Goal: Transaction & Acquisition: Purchase product/service

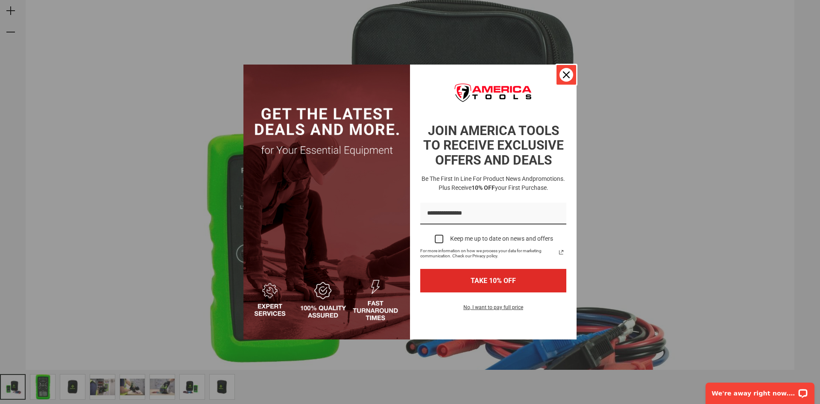
click at [570, 72] on icon "close icon" at bounding box center [566, 74] width 7 height 7
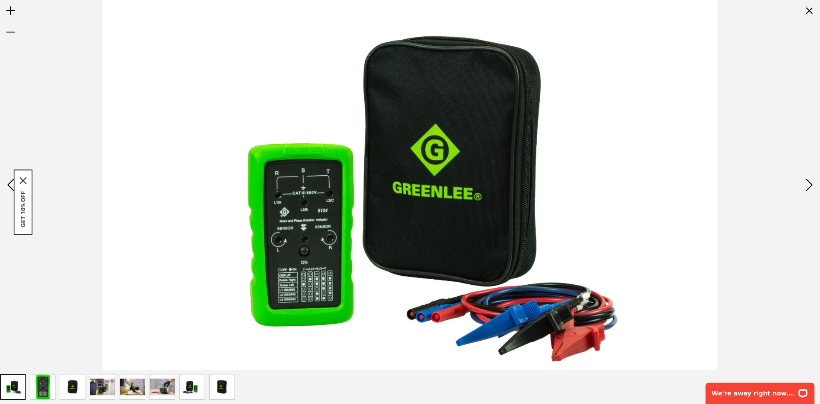
click at [159, 388] on img "GREENLEE 5124 PHASE SEQUENCE AND MOTOR ROTATION METER" at bounding box center [162, 386] width 25 height 25
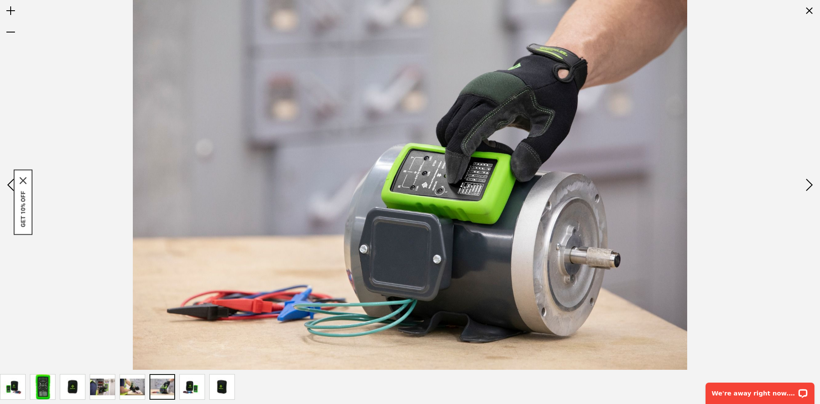
click at [132, 387] on img "GREENLEE 5124 PHASE SEQUENCE AND MOTOR ROTATION METER" at bounding box center [132, 386] width 25 height 25
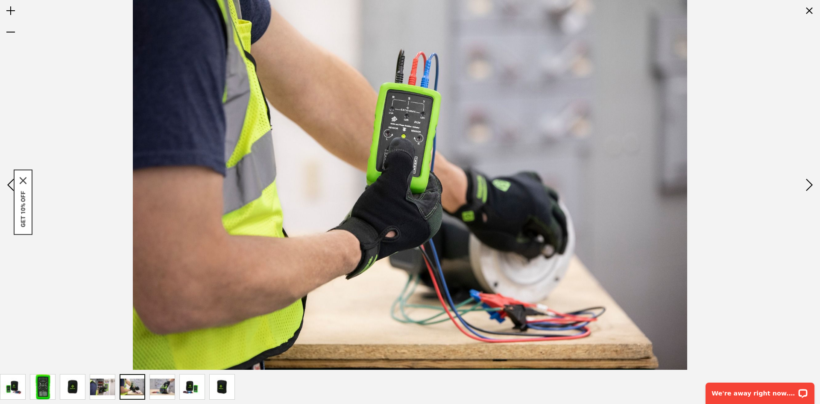
click at [161, 384] on img "GREENLEE 5124 PHASE SEQUENCE AND MOTOR ROTATION METER" at bounding box center [162, 386] width 25 height 25
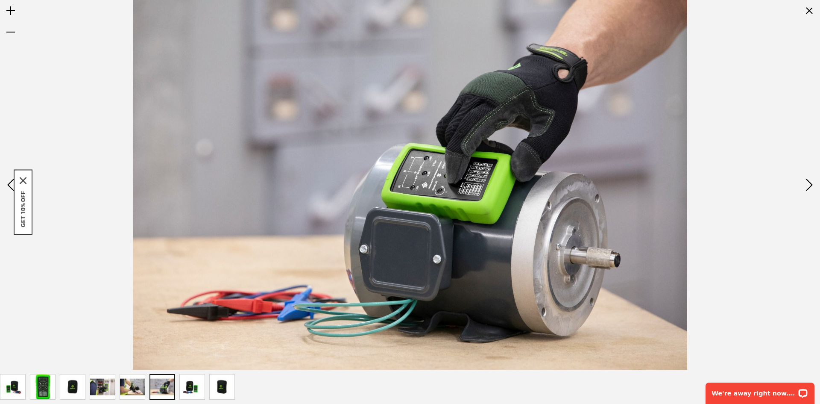
click at [102, 385] on img "GREENLEE 5124 PHASE SEQUENCE AND MOTOR ROTATION METER" at bounding box center [102, 386] width 25 height 25
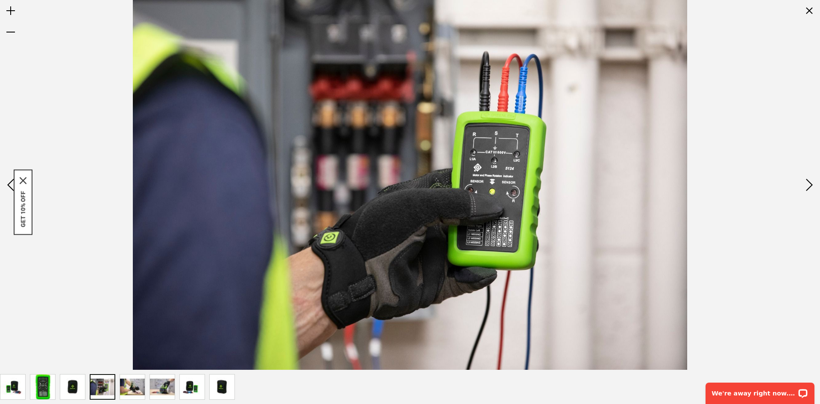
click at [159, 390] on img "GREENLEE 5124 PHASE SEQUENCE AND MOTOR ROTATION METER" at bounding box center [162, 386] width 25 height 25
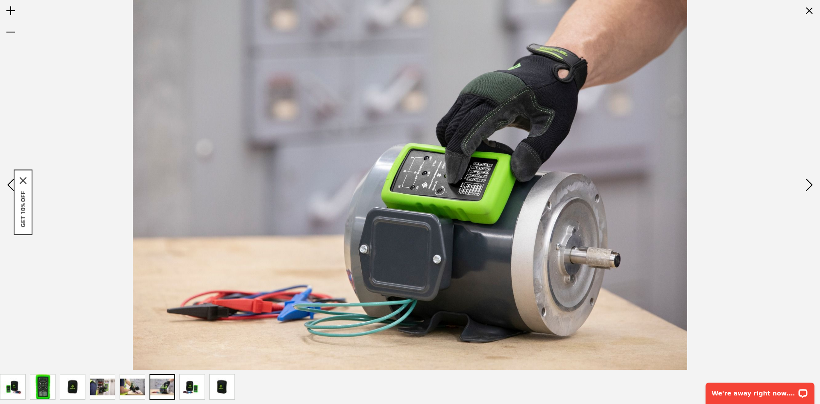
click at [191, 386] on img "GREENLEE 5124 PHASE SEQUENCE AND MOTOR ROTATION METER" at bounding box center [192, 386] width 25 height 25
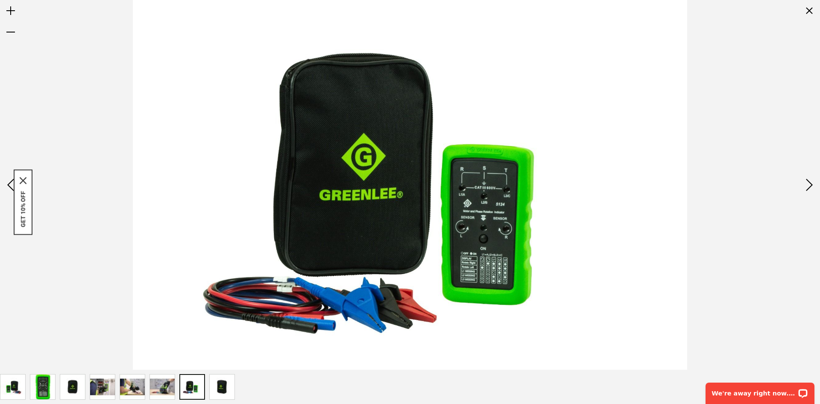
click at [167, 384] on img "GREENLEE 5124 PHASE SEQUENCE AND MOTOR ROTATION METER" at bounding box center [162, 386] width 25 height 25
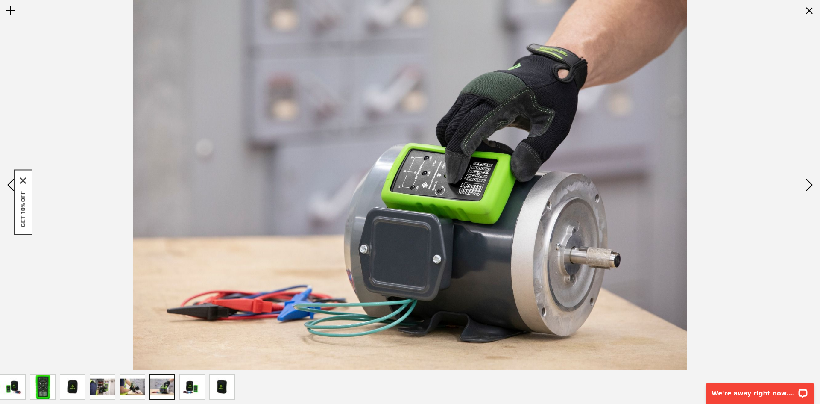
click at [132, 384] on img "GREENLEE 5124 PHASE SEQUENCE AND MOTOR ROTATION METER" at bounding box center [132, 386] width 25 height 25
